Goal: Download file/media

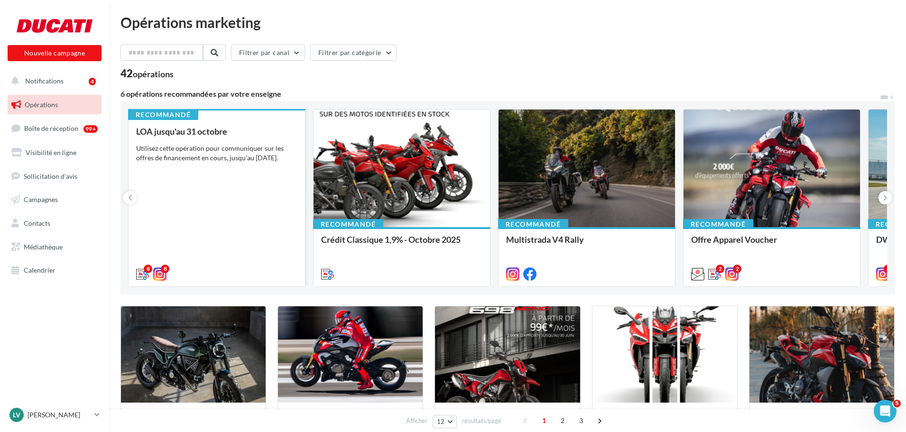
click at [252, 190] on div "LOA jusqu'au 31 octobre Utilisez cette opération pour communiquer sur les offre…" at bounding box center [216, 202] width 161 height 151
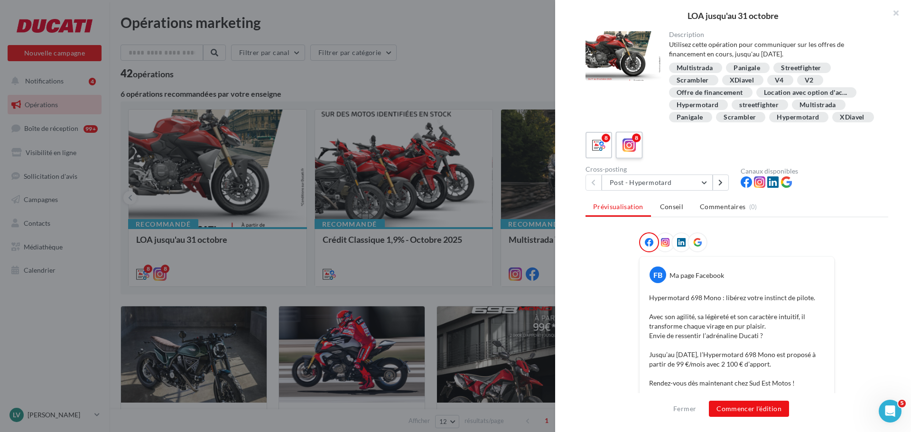
click at [629, 152] on icon at bounding box center [630, 146] width 14 height 14
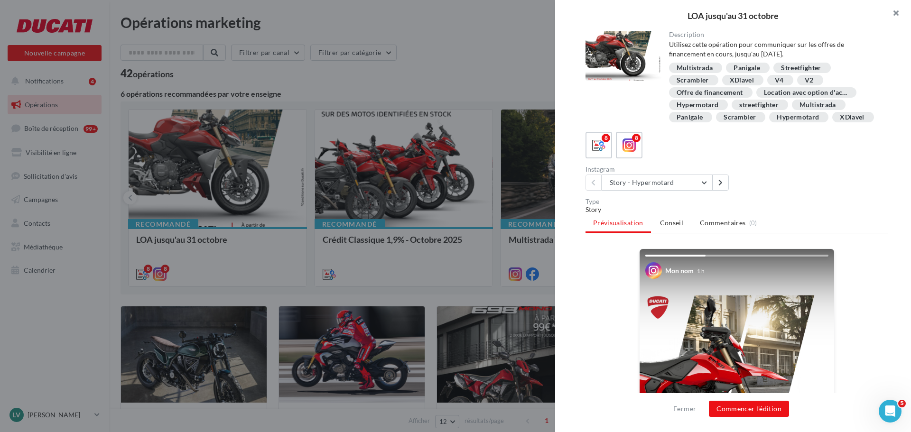
click at [896, 15] on button "button" at bounding box center [892, 14] width 38 height 28
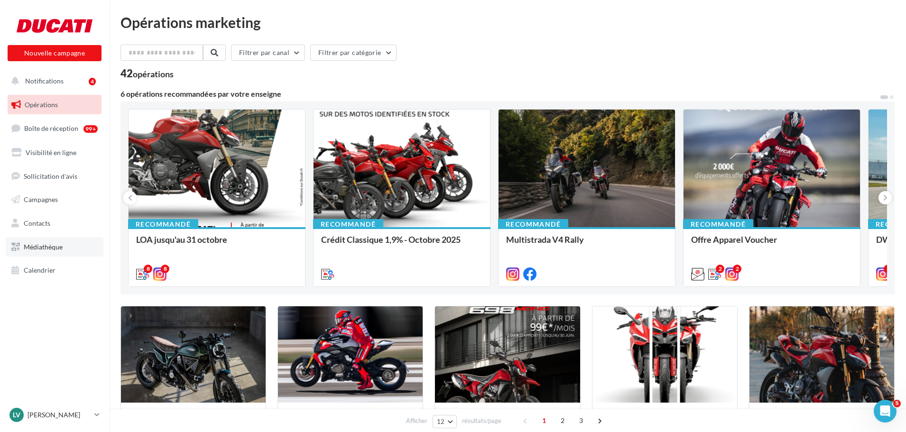
click at [32, 249] on span "Médiathèque" at bounding box center [43, 247] width 39 height 8
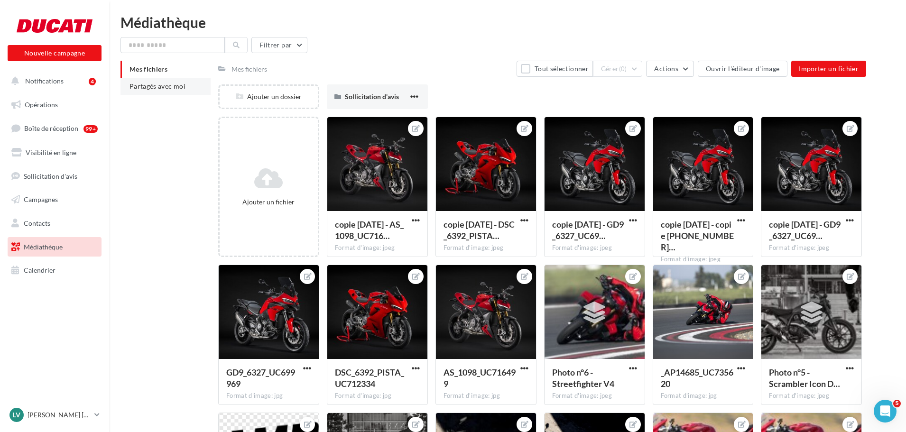
click at [155, 89] on span "Partagés avec moi" at bounding box center [158, 86] width 56 height 8
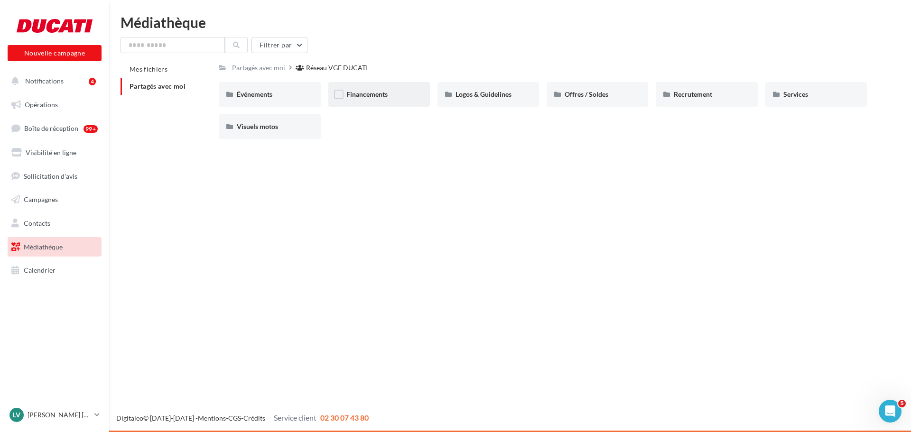
click at [352, 96] on span "Financements" at bounding box center [366, 94] width 41 height 8
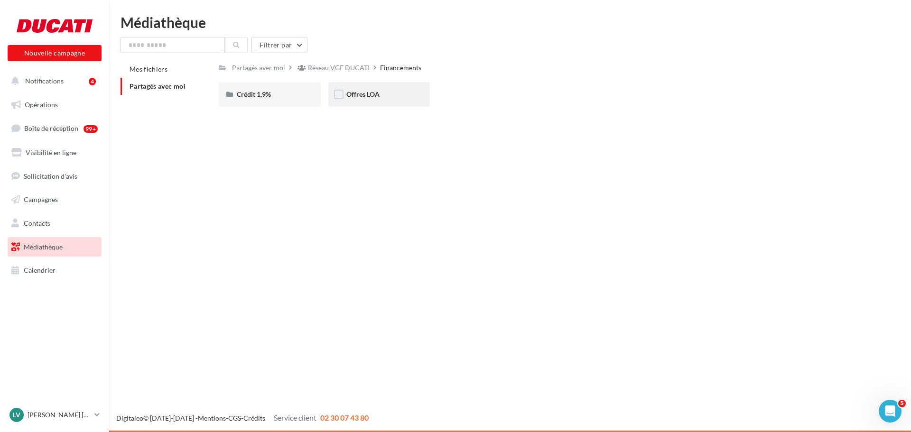
click at [359, 90] on div "Offres LOA" at bounding box center [378, 94] width 65 height 9
click at [504, 92] on span "Septembre 2025" at bounding box center [480, 94] width 49 height 8
click at [380, 65] on div "Offres LOA" at bounding box center [386, 67] width 33 height 9
click at [379, 98] on span "Octobre 2025" at bounding box center [366, 94] width 41 height 8
click at [274, 99] on div "Post" at bounding box center [269, 94] width 65 height 9
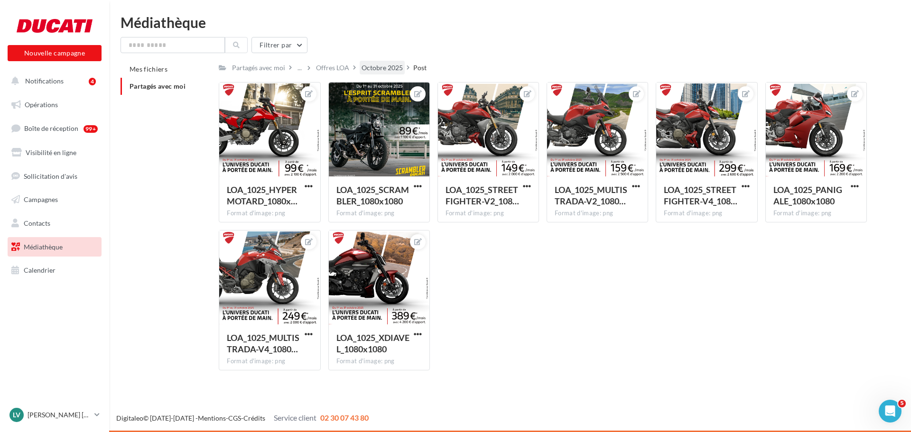
click at [378, 68] on div "Octobre 2025" at bounding box center [382, 67] width 41 height 9
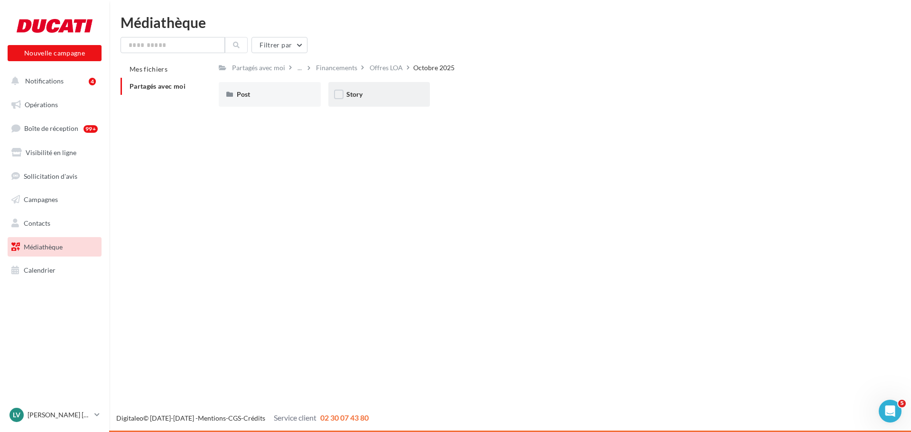
click at [351, 103] on div "Story" at bounding box center [379, 94] width 102 height 25
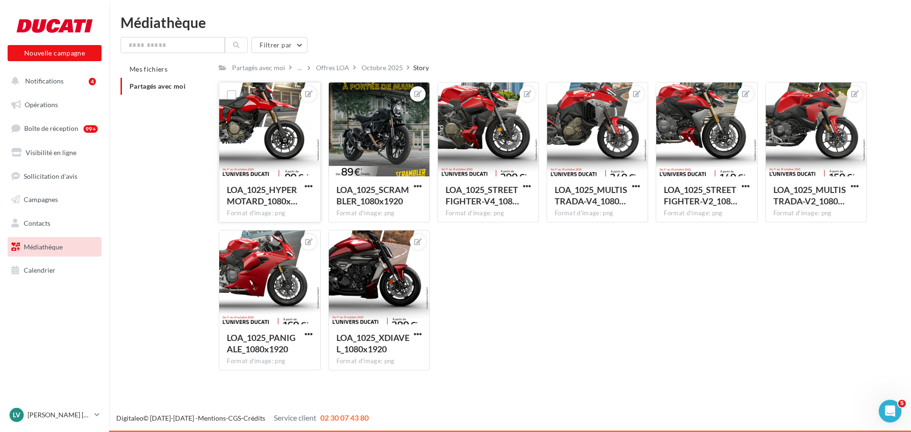
click at [304, 135] on div at bounding box center [269, 130] width 101 height 95
click at [273, 120] on div at bounding box center [269, 130] width 101 height 95
click at [277, 101] on div at bounding box center [269, 130] width 101 height 95
click at [309, 184] on span "button" at bounding box center [309, 186] width 8 height 8
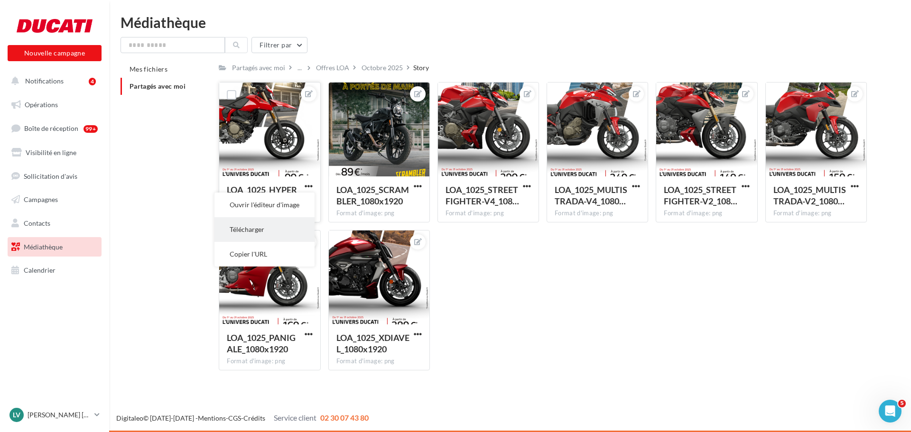
click at [271, 230] on button "Télécharger" at bounding box center [265, 229] width 100 height 25
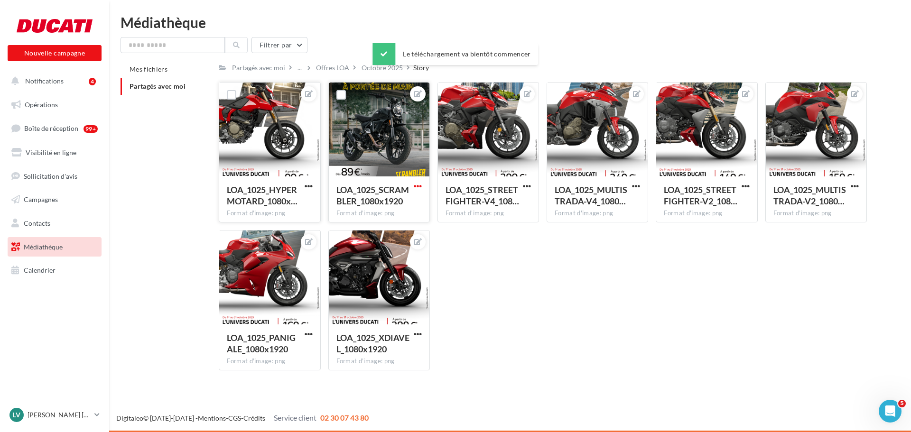
click at [420, 188] on span "button" at bounding box center [418, 186] width 8 height 8
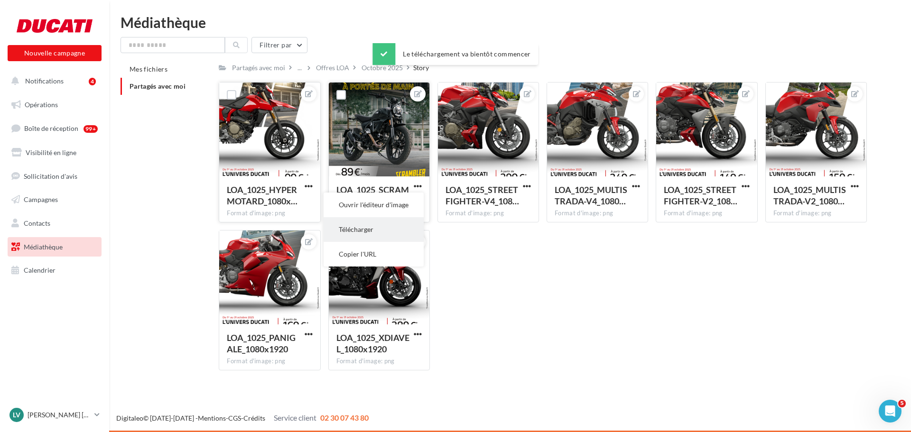
click at [385, 229] on button "Télécharger" at bounding box center [374, 229] width 100 height 25
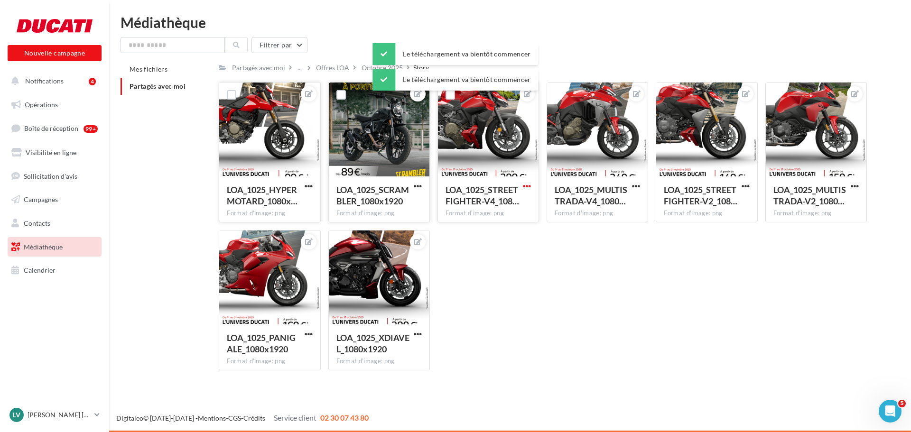
click at [526, 185] on span "button" at bounding box center [527, 186] width 8 height 8
drag, startPoint x: 503, startPoint y: 230, endPoint x: 526, endPoint y: 224, distance: 24.2
click at [503, 230] on button "Télécharger" at bounding box center [483, 229] width 100 height 25
click at [635, 183] on span "button" at bounding box center [636, 186] width 8 height 8
click at [614, 228] on button "Télécharger" at bounding box center [592, 229] width 100 height 25
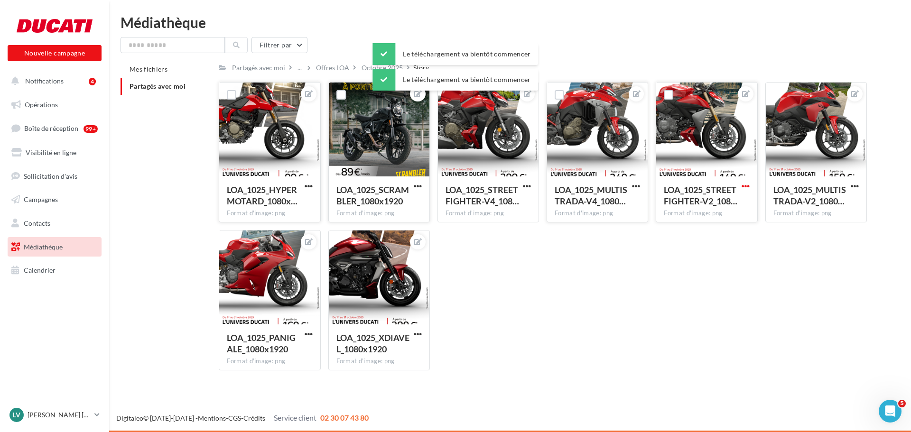
click at [744, 185] on span "button" at bounding box center [746, 186] width 8 height 8
click at [705, 231] on button "Télécharger" at bounding box center [702, 229] width 100 height 25
click at [855, 184] on span "button" at bounding box center [855, 186] width 8 height 8
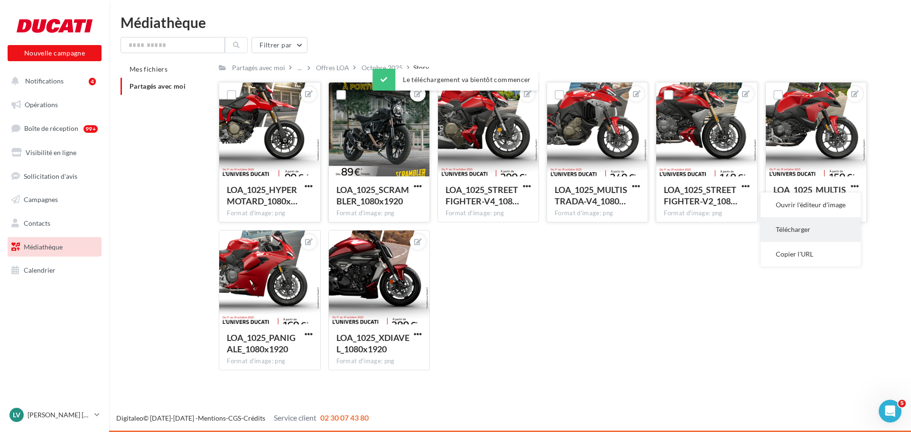
click at [808, 232] on button "Télécharger" at bounding box center [811, 229] width 100 height 25
click at [305, 332] on span "button" at bounding box center [309, 334] width 8 height 8
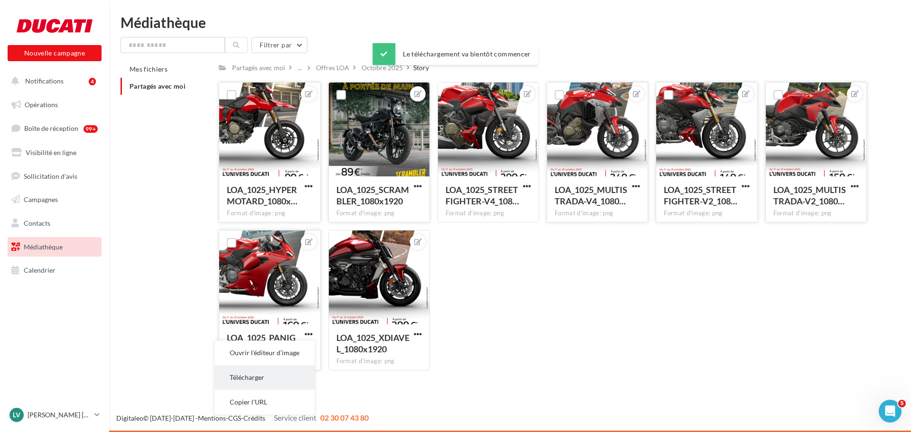
click at [278, 378] on button "Télécharger" at bounding box center [265, 377] width 100 height 25
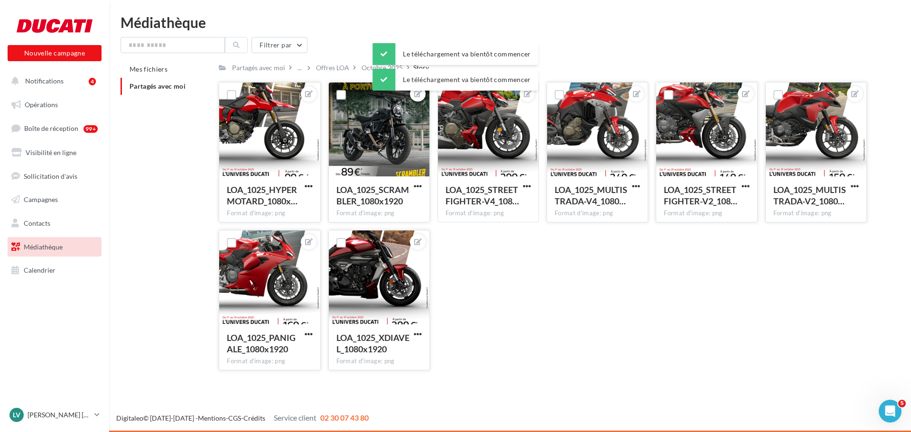
click at [422, 332] on button "button" at bounding box center [418, 334] width 12 height 9
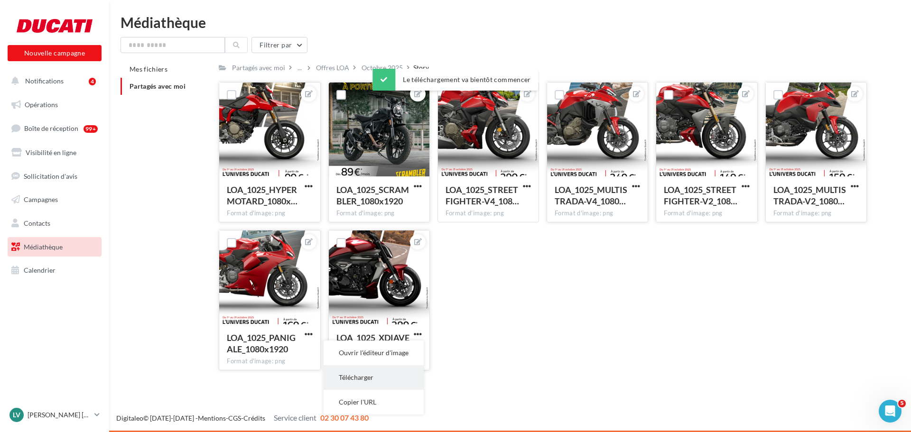
click at [368, 381] on button "Télécharger" at bounding box center [374, 377] width 100 height 25
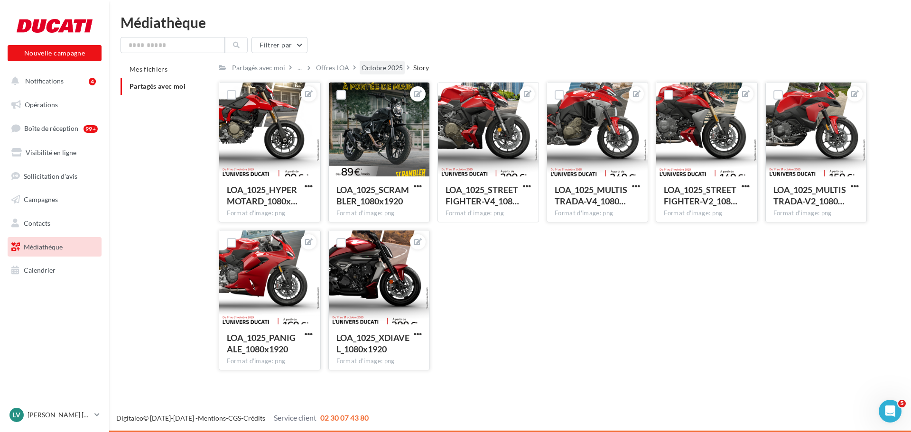
click at [388, 67] on div "Octobre 2025" at bounding box center [382, 67] width 41 height 9
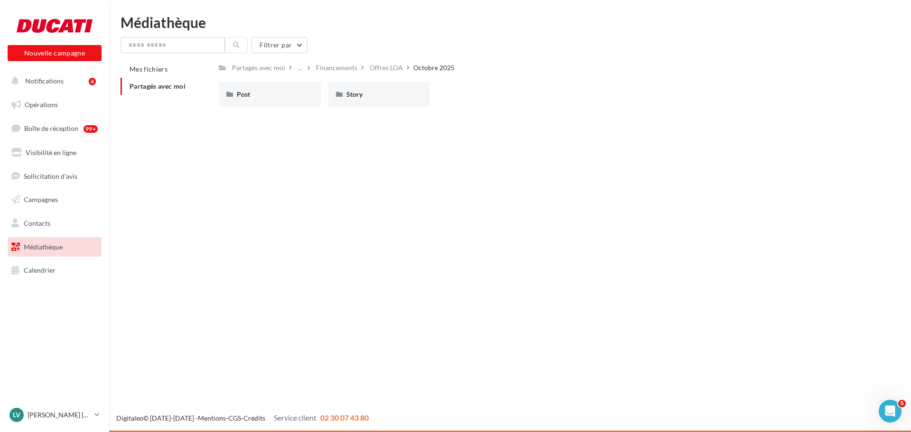
click at [384, 68] on div "Offres LOA" at bounding box center [386, 67] width 33 height 9
click at [375, 86] on div "Octobre 2025" at bounding box center [379, 94] width 102 height 25
click at [392, 67] on div "Offres LOA" at bounding box center [386, 67] width 33 height 9
click at [397, 68] on div "Financements" at bounding box center [402, 67] width 41 height 9
click at [272, 94] on div "Crédit 1,9%" at bounding box center [269, 94] width 65 height 9
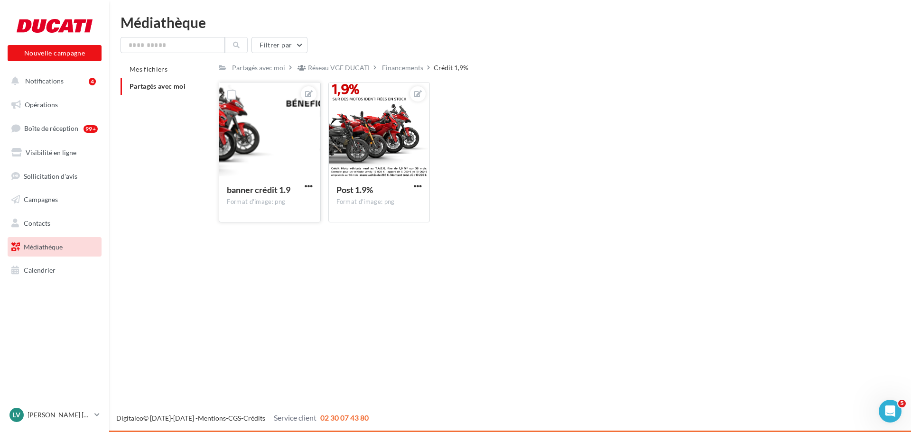
click at [260, 141] on div at bounding box center [269, 130] width 101 height 95
click at [228, 105] on div at bounding box center [231, 95] width 25 height 25
click at [228, 94] on label at bounding box center [231, 94] width 9 height 9
click at [313, 179] on div "banner crédit 1.9 Format d'image: png" at bounding box center [269, 199] width 101 height 45
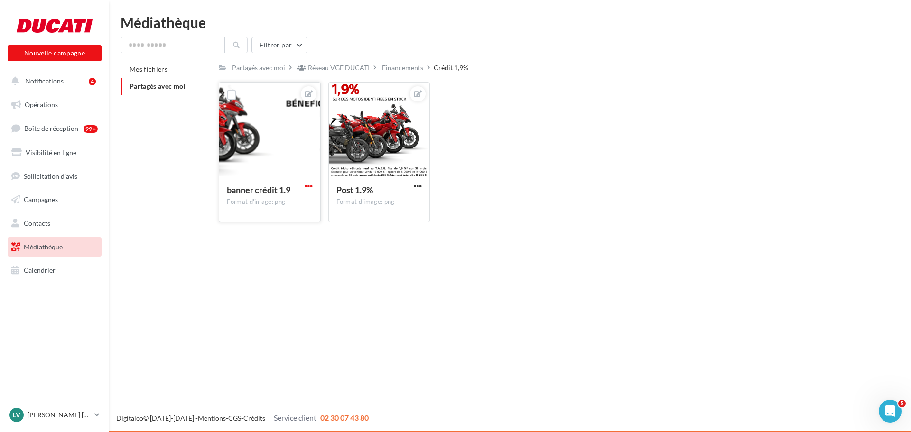
click at [309, 188] on span "button" at bounding box center [309, 186] width 8 height 8
click at [277, 227] on button "Télécharger" at bounding box center [265, 229] width 100 height 25
